Goal: Information Seeking & Learning: Learn about a topic

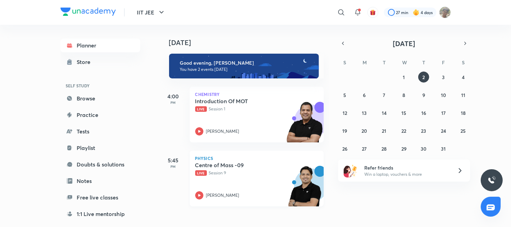
click at [200, 196] on icon at bounding box center [199, 195] width 8 height 8
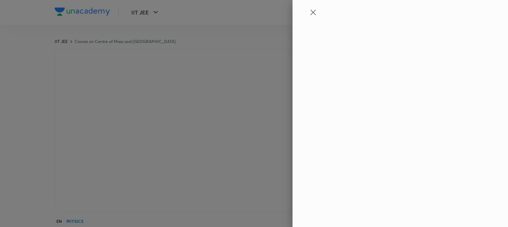
type input "9560197828"
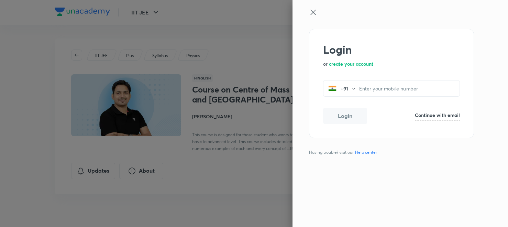
click at [316, 16] on icon at bounding box center [313, 12] width 8 height 8
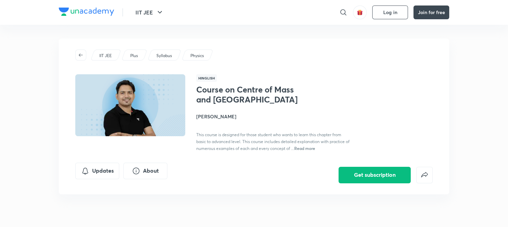
click at [316, 16] on div "​" at bounding box center [287, 12] width 127 height 17
click at [401, 18] on button "Log in" at bounding box center [390, 13] width 36 height 14
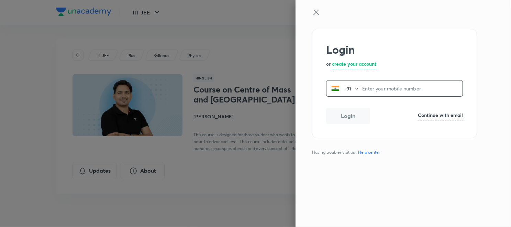
click at [369, 89] on input "tel" at bounding box center [412, 88] width 100 height 14
click at [440, 115] on h6 "Continue with email" at bounding box center [440, 114] width 45 height 7
click at [421, 97] on input "email" at bounding box center [395, 89] width 136 height 18
click at [371, 84] on input "email" at bounding box center [395, 89] width 136 height 18
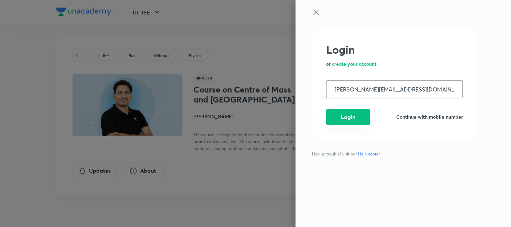
type input "shashwat.mathur2009@gmail.com"
click at [344, 117] on button "Login" at bounding box center [348, 117] width 44 height 17
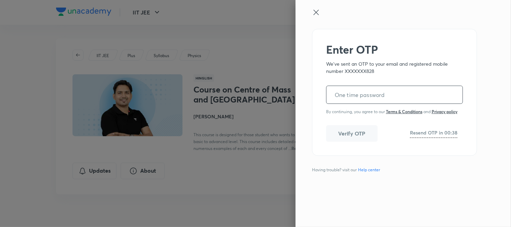
paste input "318192"
type input "318192"
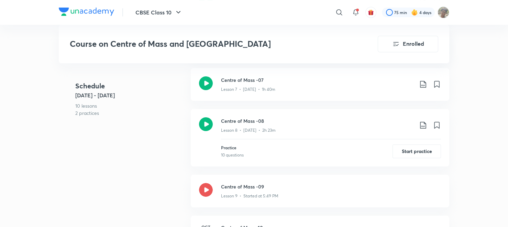
scroll to position [502, 0]
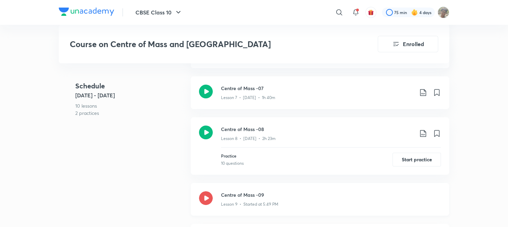
click at [207, 199] on icon at bounding box center [206, 198] width 14 height 14
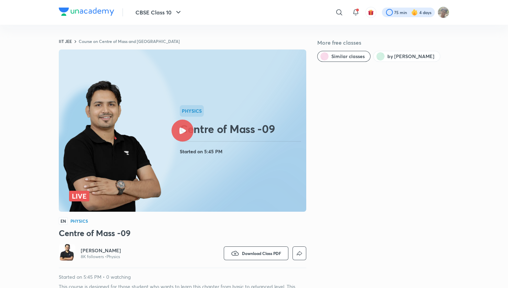
click at [431, 15] on div at bounding box center [408, 13] width 53 height 10
